Goal: Obtain resource: Obtain resource

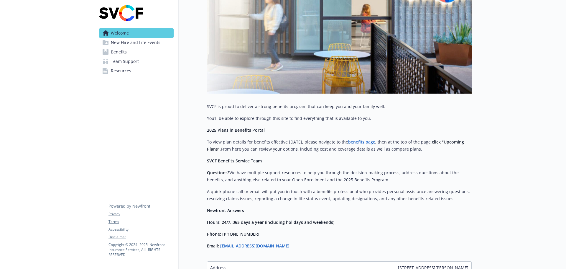
scroll to position [118, 0]
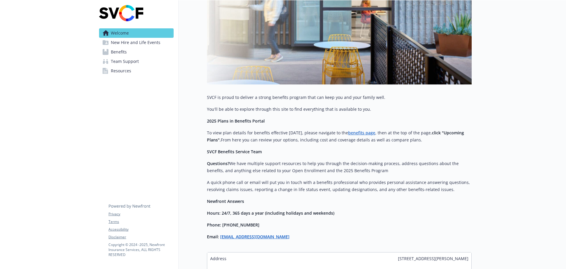
click at [366, 133] on link "benefits page" at bounding box center [361, 133] width 27 height 6
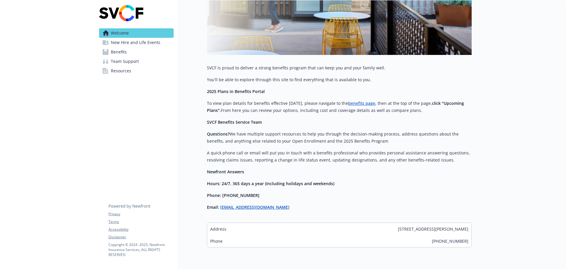
scroll to position [173, 0]
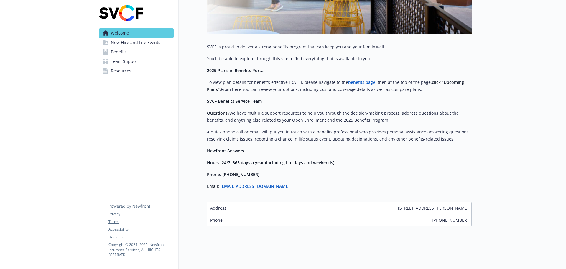
click at [140, 42] on span "New Hire and Life Events" at bounding box center [136, 42] width 50 height 9
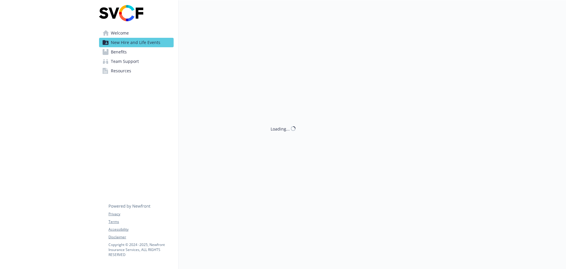
scroll to position [104, 0]
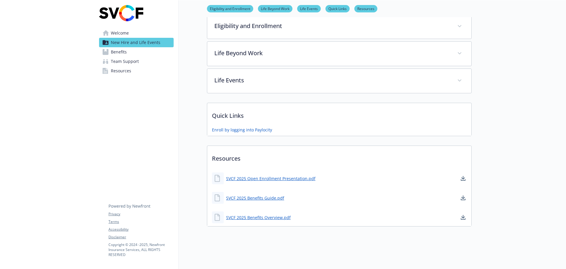
click at [122, 51] on span "Benefits" at bounding box center [119, 51] width 16 height 9
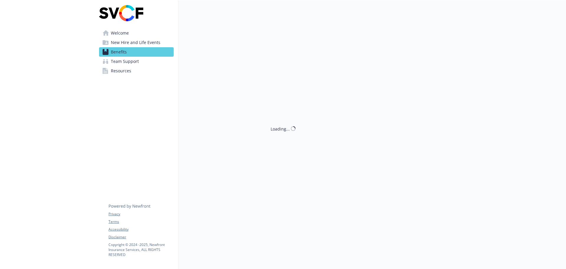
scroll to position [104, 0]
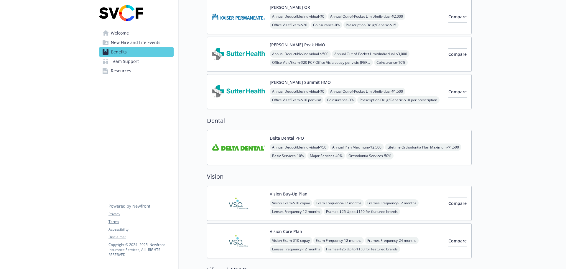
click at [124, 60] on span "Team Support" at bounding box center [125, 61] width 28 height 9
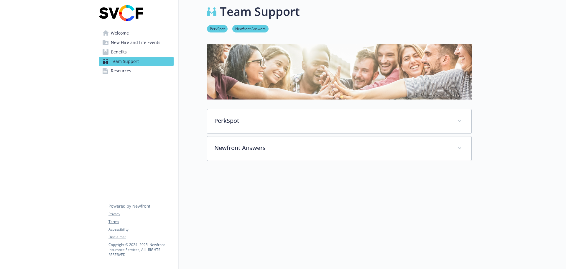
scroll to position [17, 0]
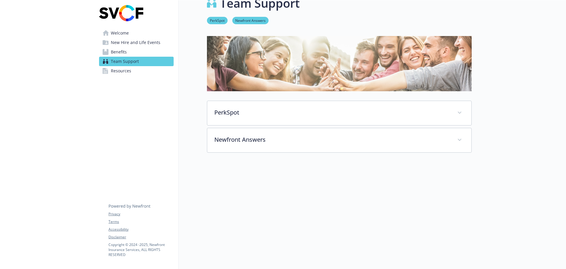
click at [124, 33] on span "Welcome" at bounding box center [120, 32] width 18 height 9
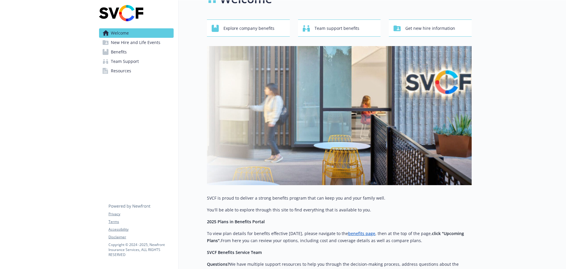
scroll to position [165, 0]
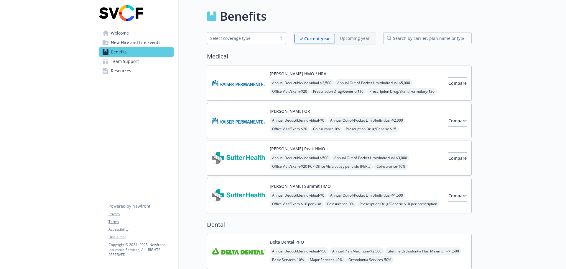
click at [151, 42] on span "New Hire and Life Events" at bounding box center [136, 42] width 50 height 9
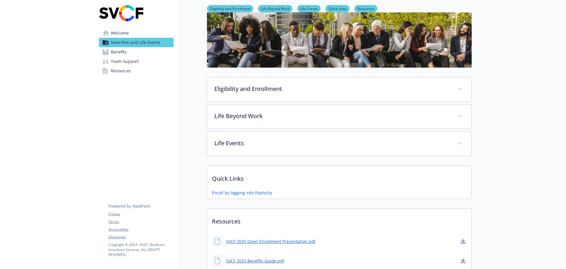
scroll to position [104, 0]
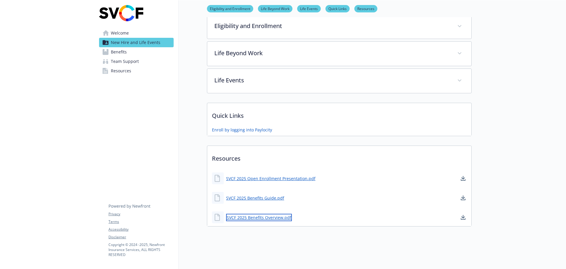
click at [275, 215] on link "SVCF 2025 Benefits Overview.pdf" at bounding box center [259, 217] width 66 height 7
